Goal: Find contact information: Find contact information

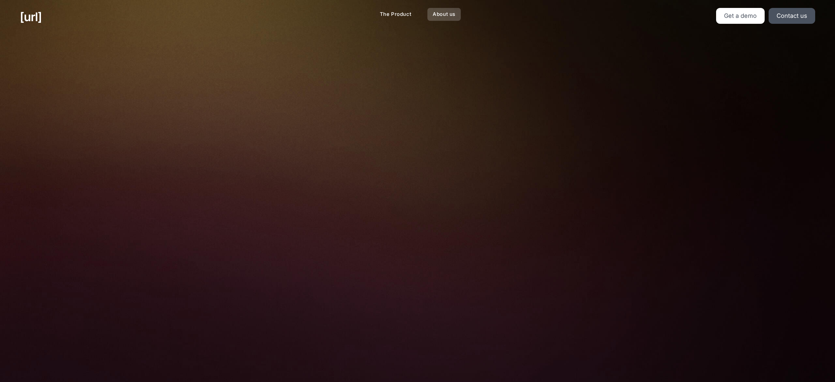
click at [450, 15] on link "About us" at bounding box center [443, 14] width 33 height 13
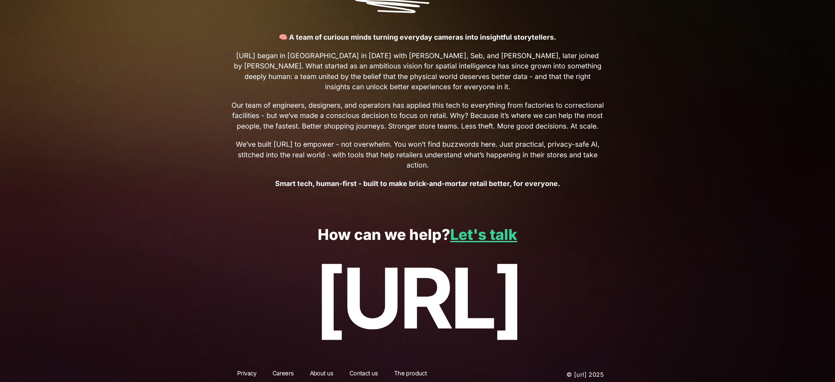
scroll to position [248, 0]
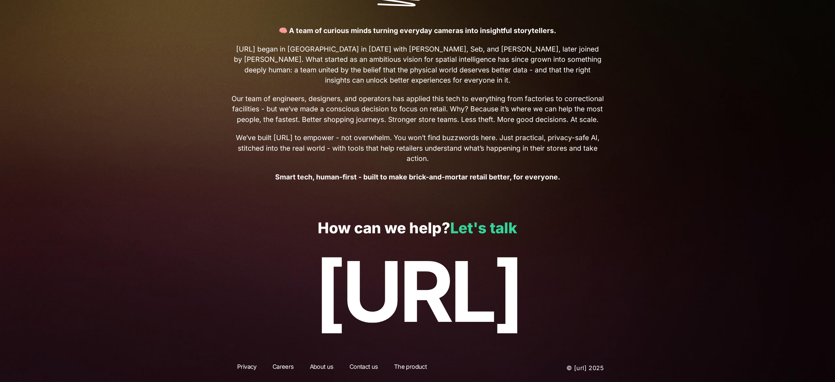
click at [481, 231] on link "Let's talk" at bounding box center [483, 228] width 67 height 18
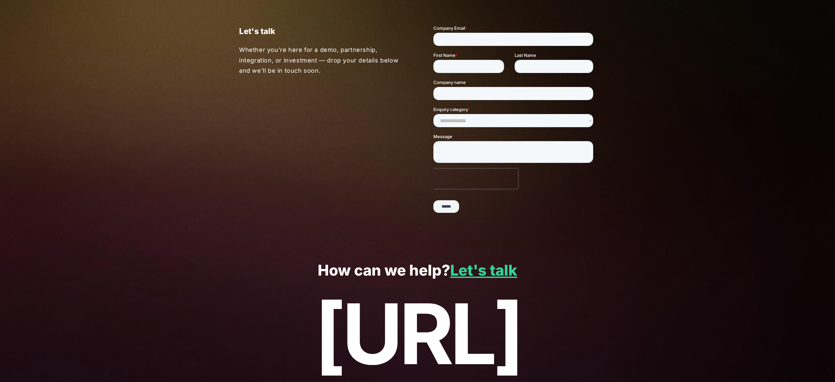
scroll to position [79, 0]
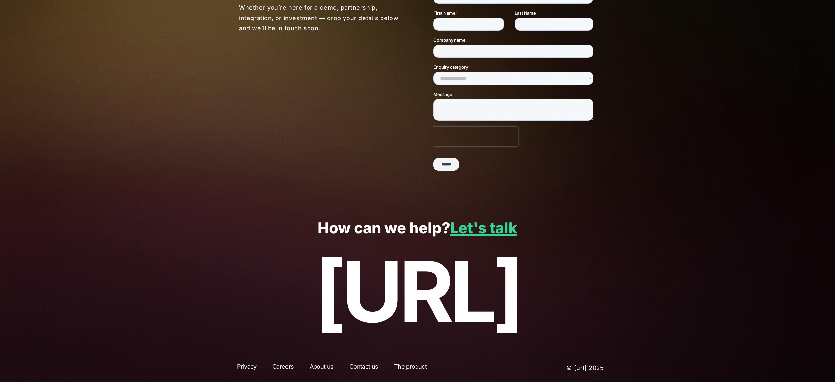
click at [363, 368] on link "Contact us" at bounding box center [363, 368] width 41 height 12
